Goal: Task Accomplishment & Management: Use online tool/utility

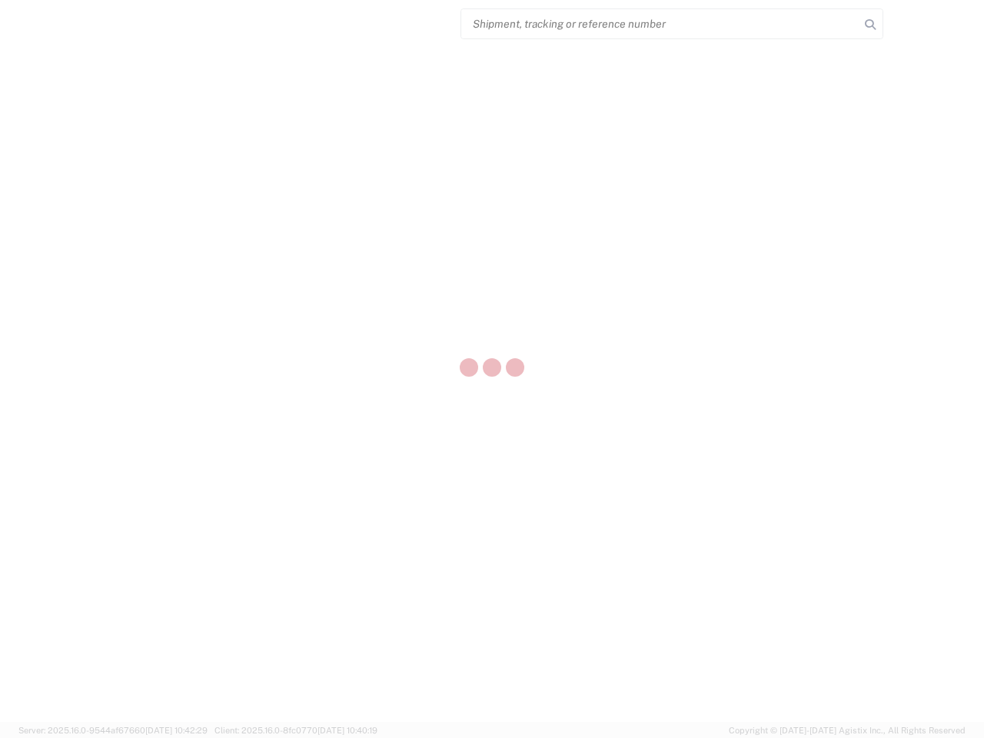
select select "US"
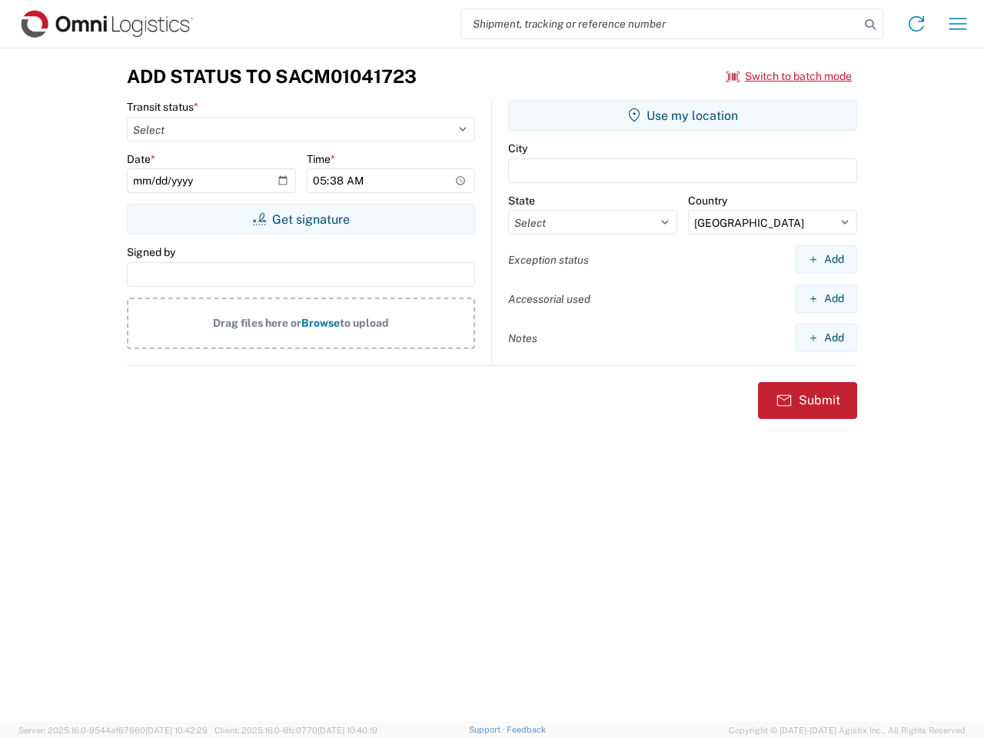
click at [660, 24] on input "search" at bounding box center [660, 23] width 398 height 29
click at [870, 25] on icon at bounding box center [870, 25] width 22 height 22
click at [916, 24] on icon at bounding box center [916, 24] width 25 height 25
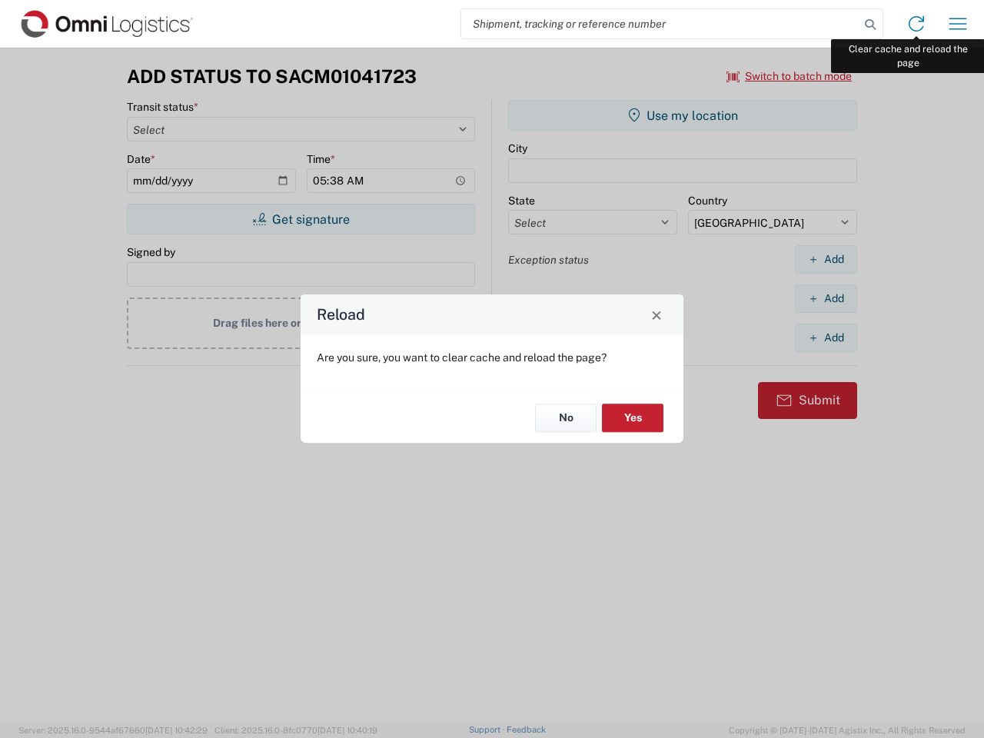
click at [958, 24] on div "Reload Are you sure, you want to clear cache and reload the page? No Yes" at bounding box center [492, 369] width 984 height 738
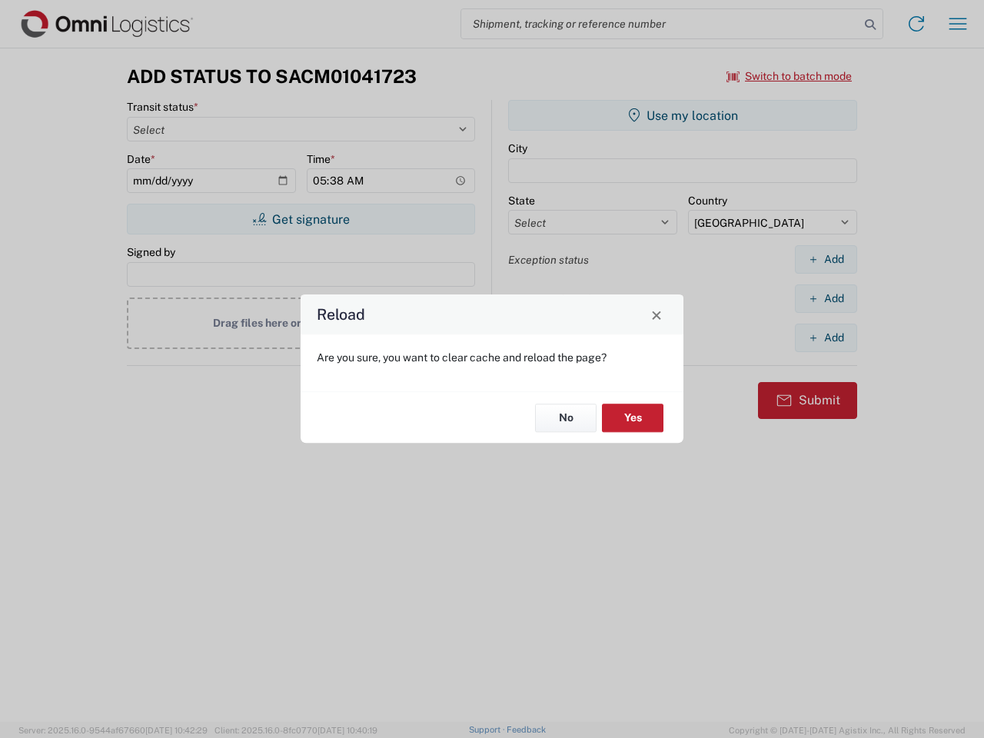
click at [789, 76] on div "Reload Are you sure, you want to clear cache and reload the page? No Yes" at bounding box center [492, 369] width 984 height 738
click at [301, 219] on div "Reload Are you sure, you want to clear cache and reload the page? No Yes" at bounding box center [492, 369] width 984 height 738
click at [683, 115] on div "Reload Are you sure, you want to clear cache and reload the page? No Yes" at bounding box center [492, 369] width 984 height 738
click at [826, 259] on div "Reload Are you sure, you want to clear cache and reload the page? No Yes" at bounding box center [492, 369] width 984 height 738
click at [826, 298] on div "Reload Are you sure, you want to clear cache and reload the page? No Yes" at bounding box center [492, 369] width 984 height 738
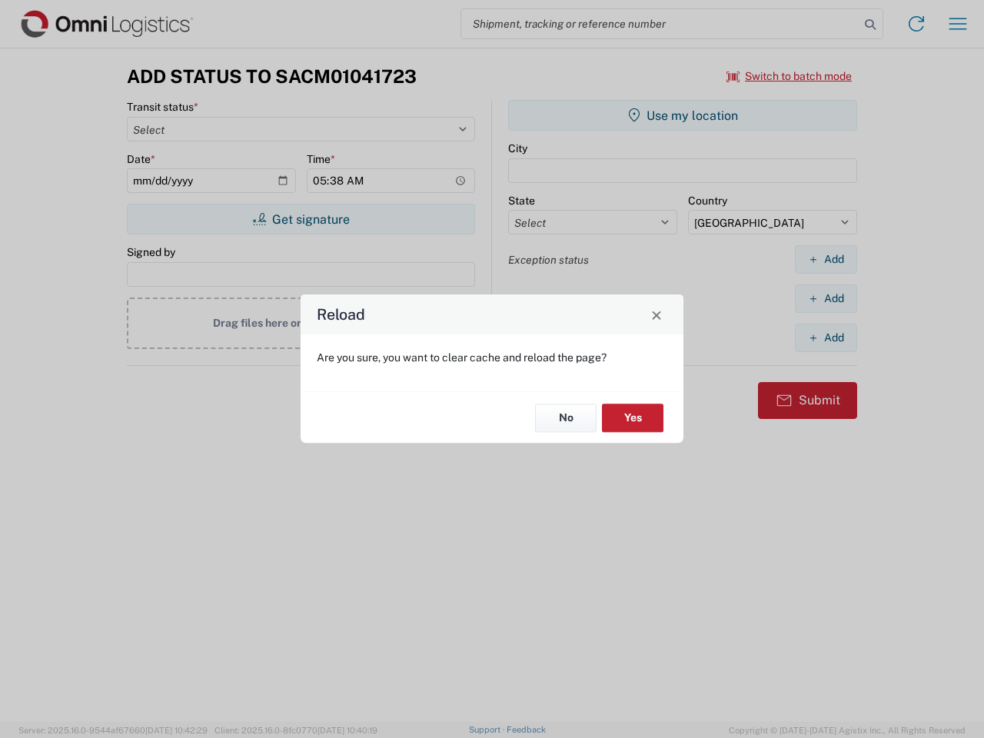
click at [826, 337] on div "Reload Are you sure, you want to clear cache and reload the page? No Yes" at bounding box center [492, 369] width 984 height 738
